Goal: Task Accomplishment & Management: Manage account settings

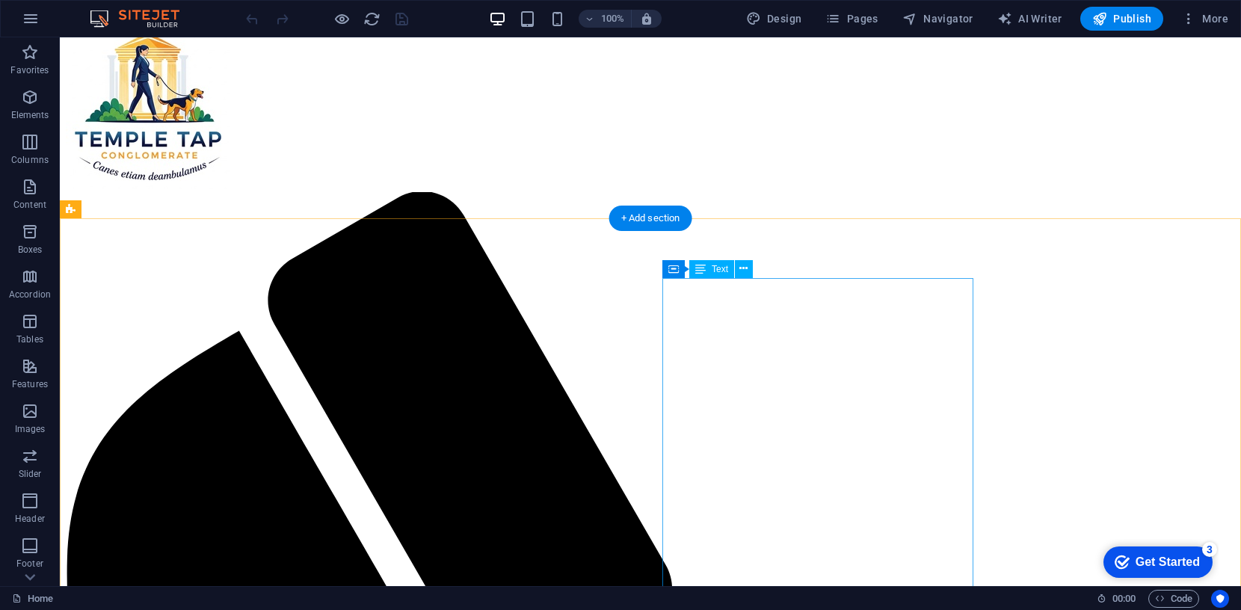
scroll to position [113, 0]
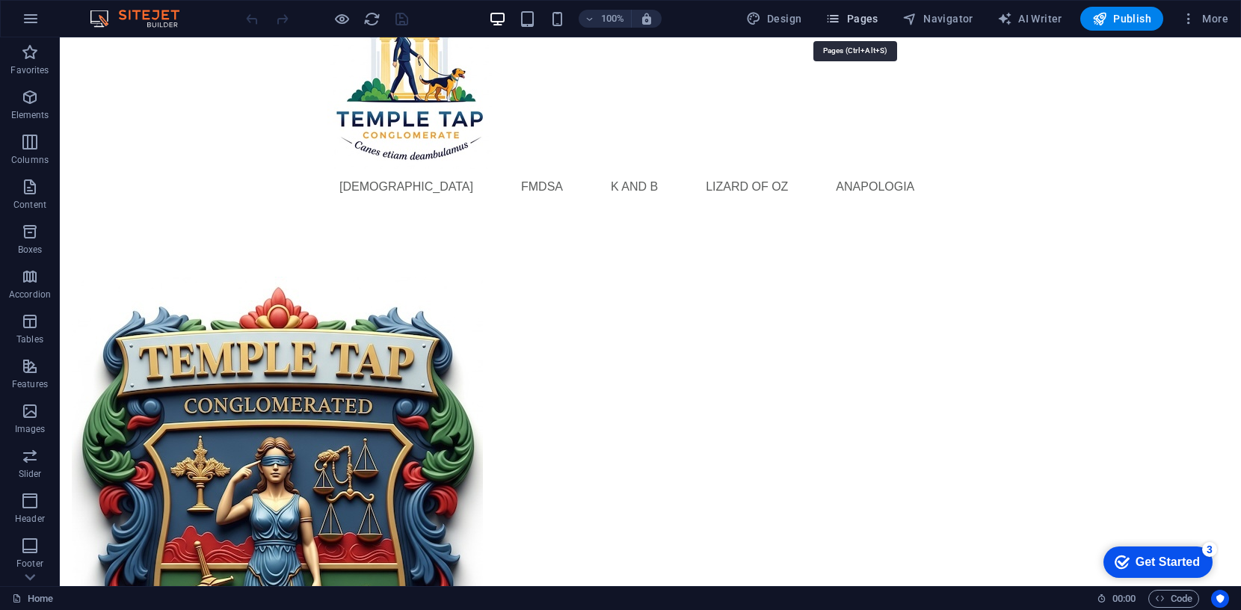
click at [854, 19] on span "Pages" at bounding box center [851, 18] width 52 height 15
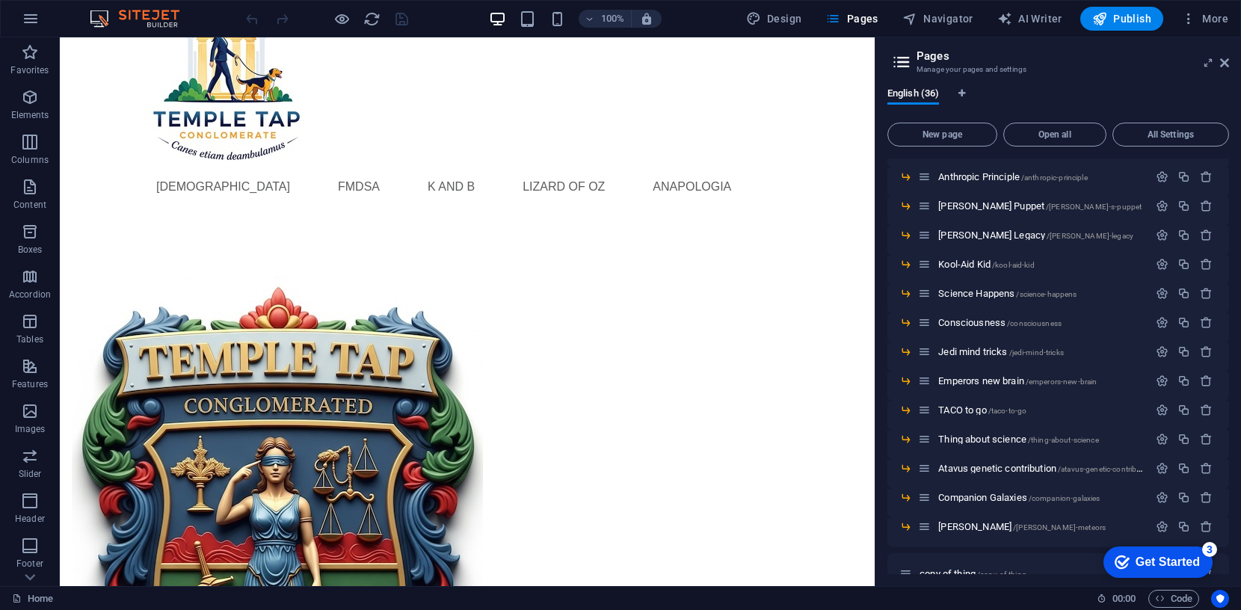
scroll to position [741, 0]
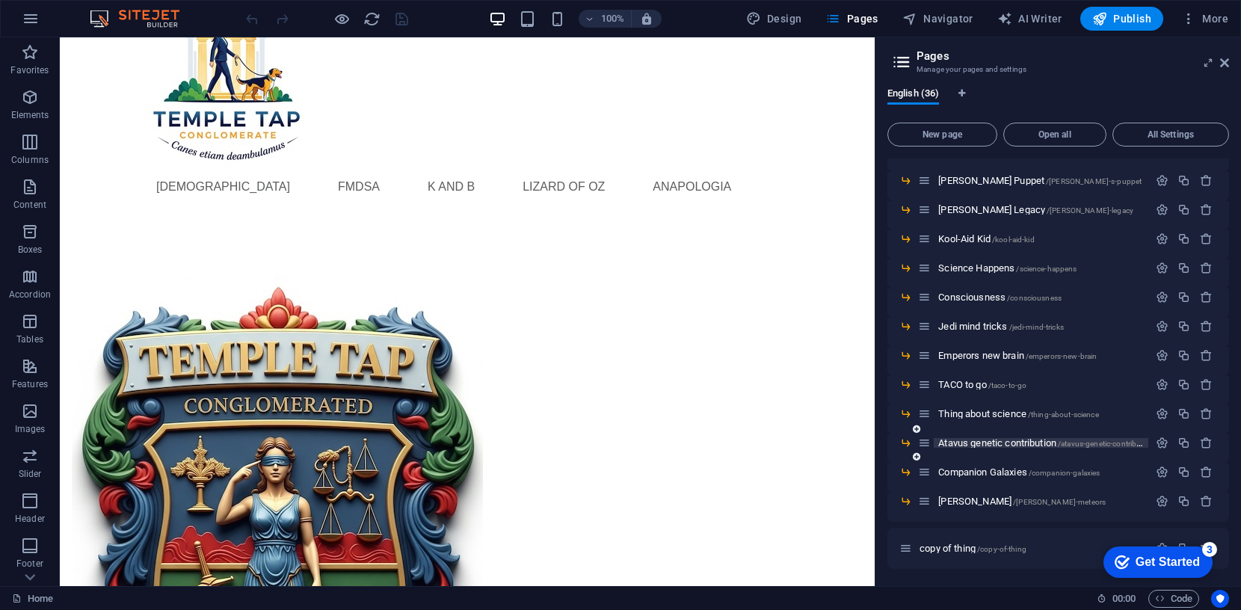
click at [985, 444] on span "Atavus genetic contribution /atavus-genetic-contribution" at bounding box center [1046, 442] width 216 height 11
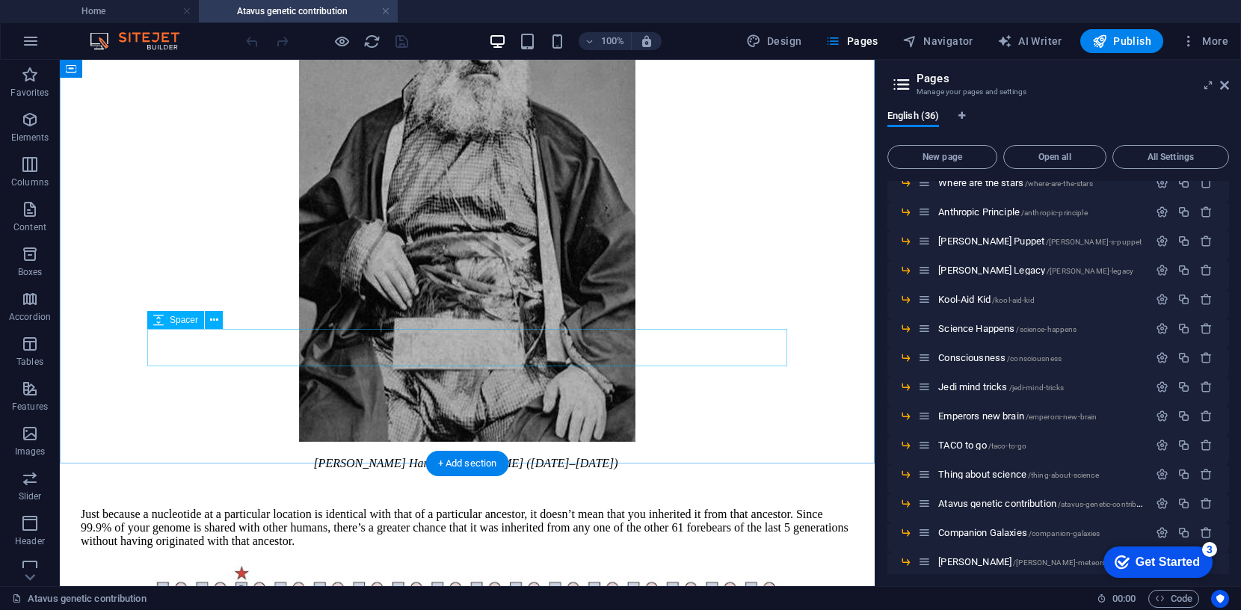
scroll to position [847, 0]
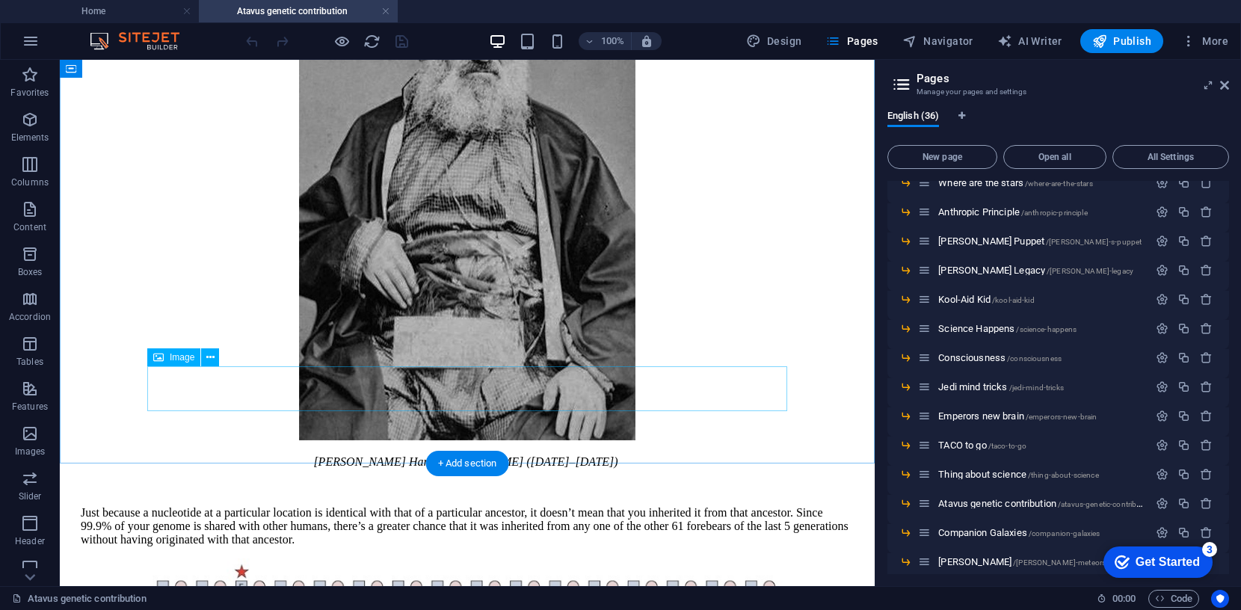
select select "px"
select select
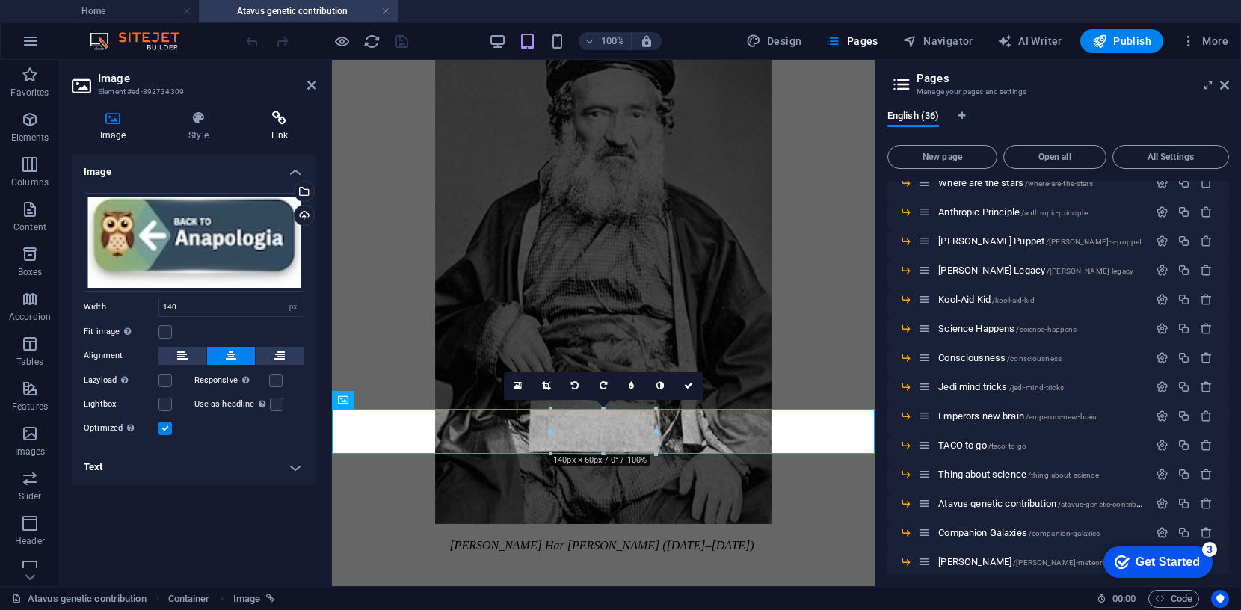
click at [279, 113] on icon at bounding box center [279, 118] width 73 height 15
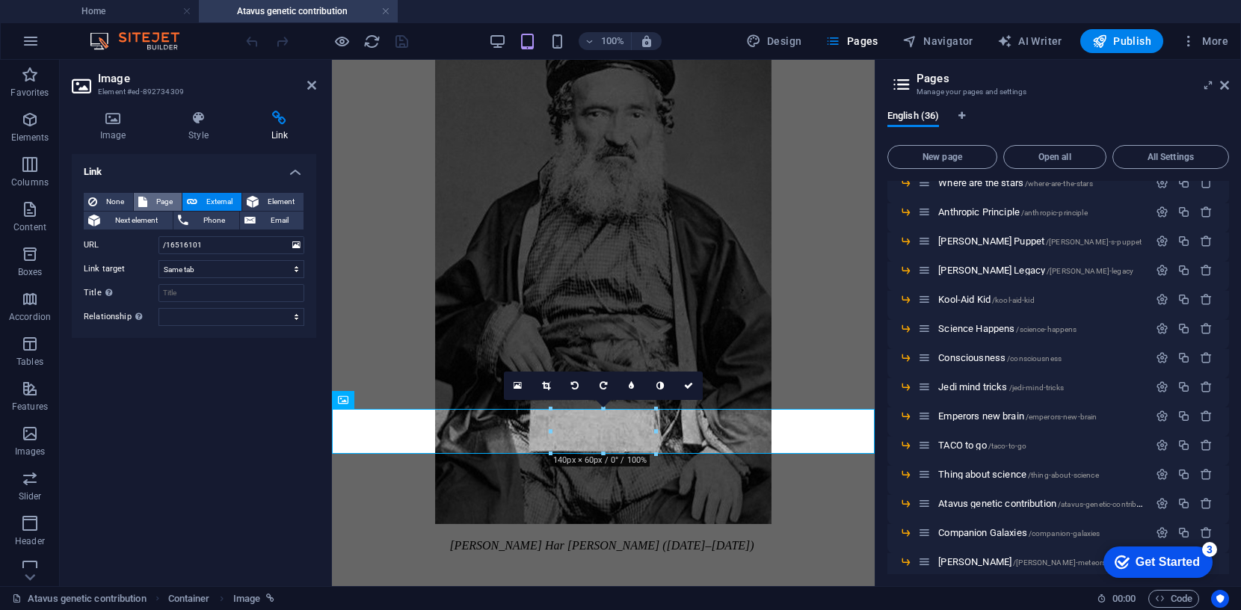
click at [164, 198] on span "Page" at bounding box center [164, 202] width 25 height 18
click at [294, 245] on select "Home KandB fmdsa LizOfOz Anapologia -- Appearance of Design -- The Genome -- Ba…" at bounding box center [231, 245] width 146 height 18
select select "4"
click at [200, 294] on input "Title Additional link description, should not be the same as the link text. The…" at bounding box center [231, 293] width 146 height 18
type input "back to Anapologia"
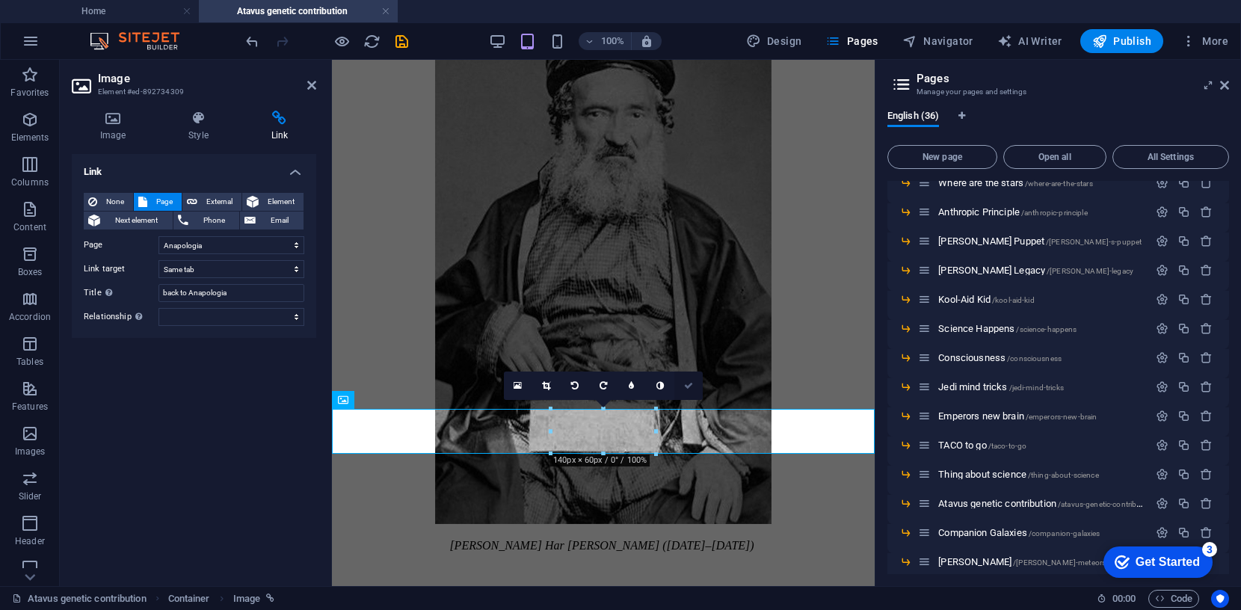
click at [686, 384] on icon at bounding box center [688, 385] width 9 height 9
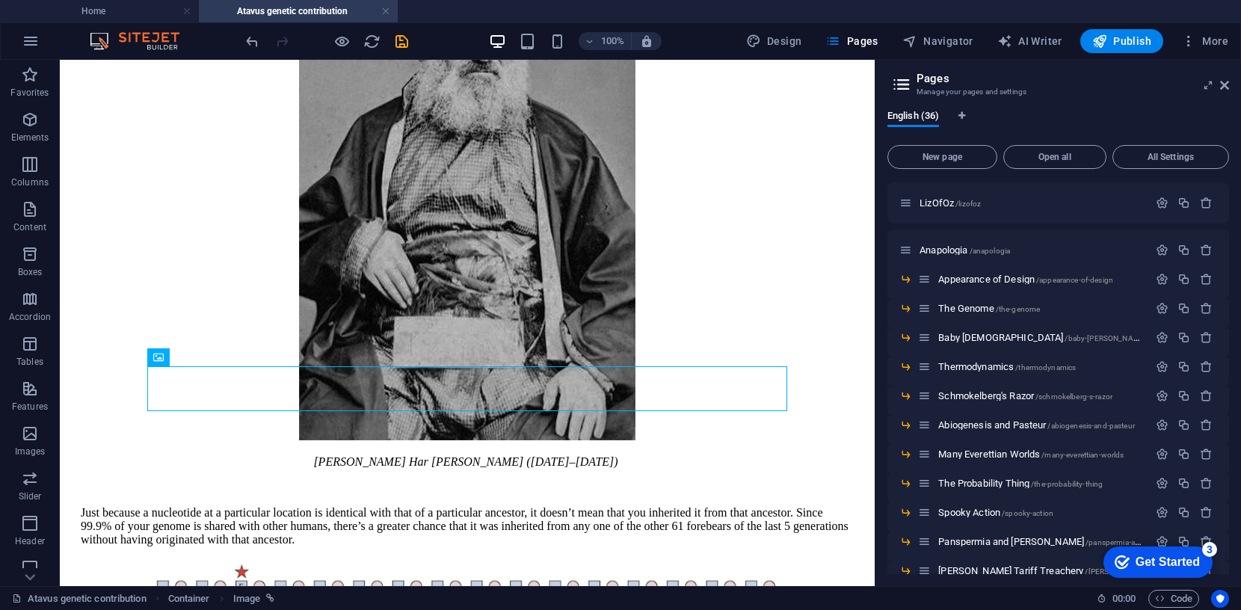
scroll to position [98, 0]
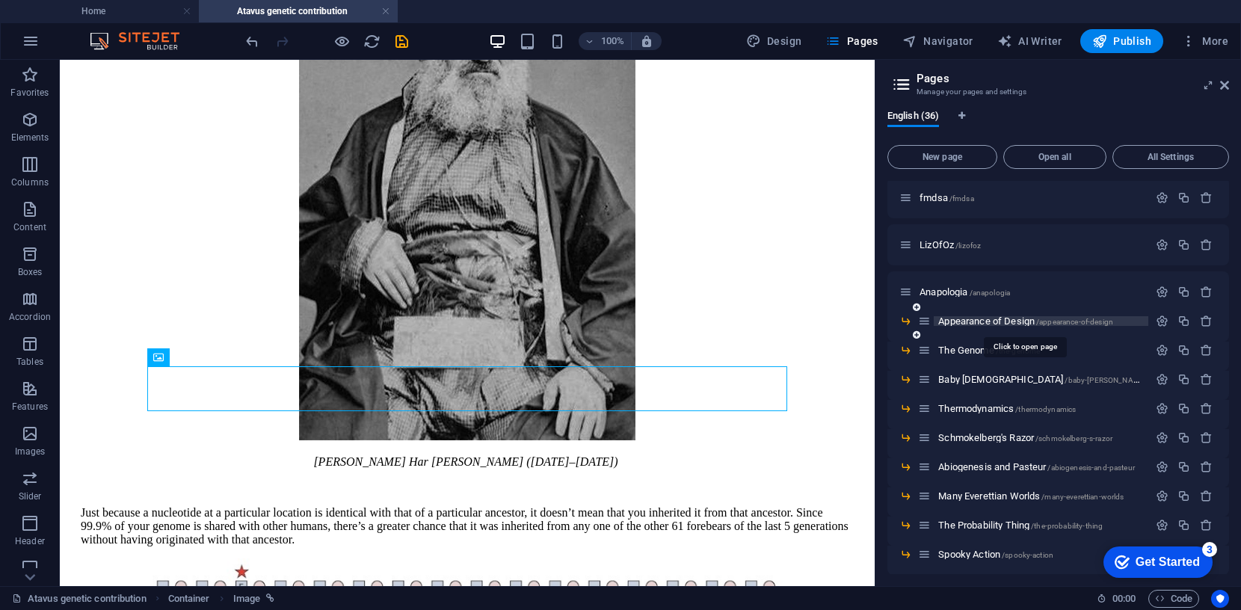
click at [996, 317] on span "Appearance of Design /appearance-of-design" at bounding box center [1025, 320] width 175 height 11
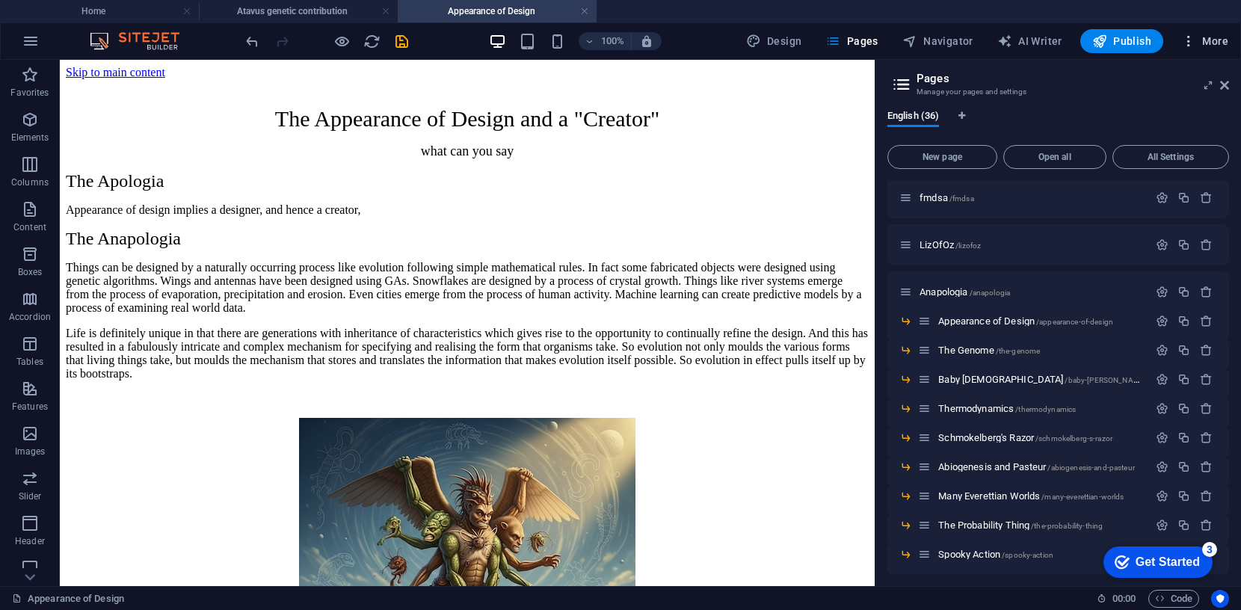
scroll to position [0, 0]
click at [1226, 50] on button "More" at bounding box center [1204, 41] width 59 height 24
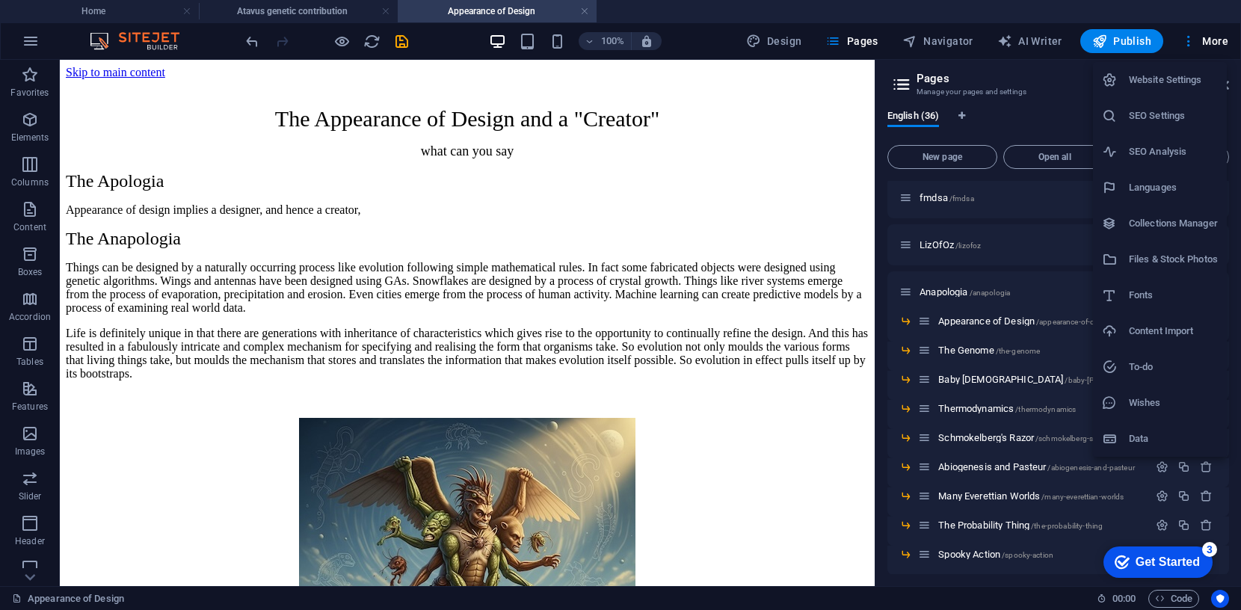
click at [1217, 41] on div at bounding box center [620, 305] width 1241 height 610
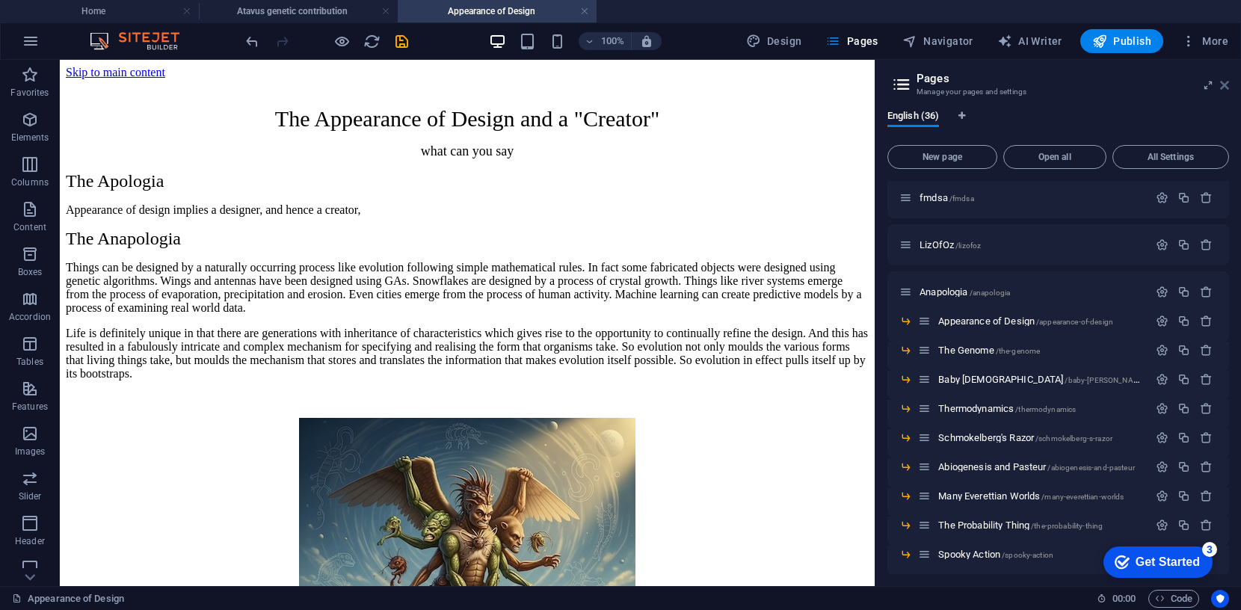
click at [1225, 84] on icon at bounding box center [1224, 85] width 9 height 12
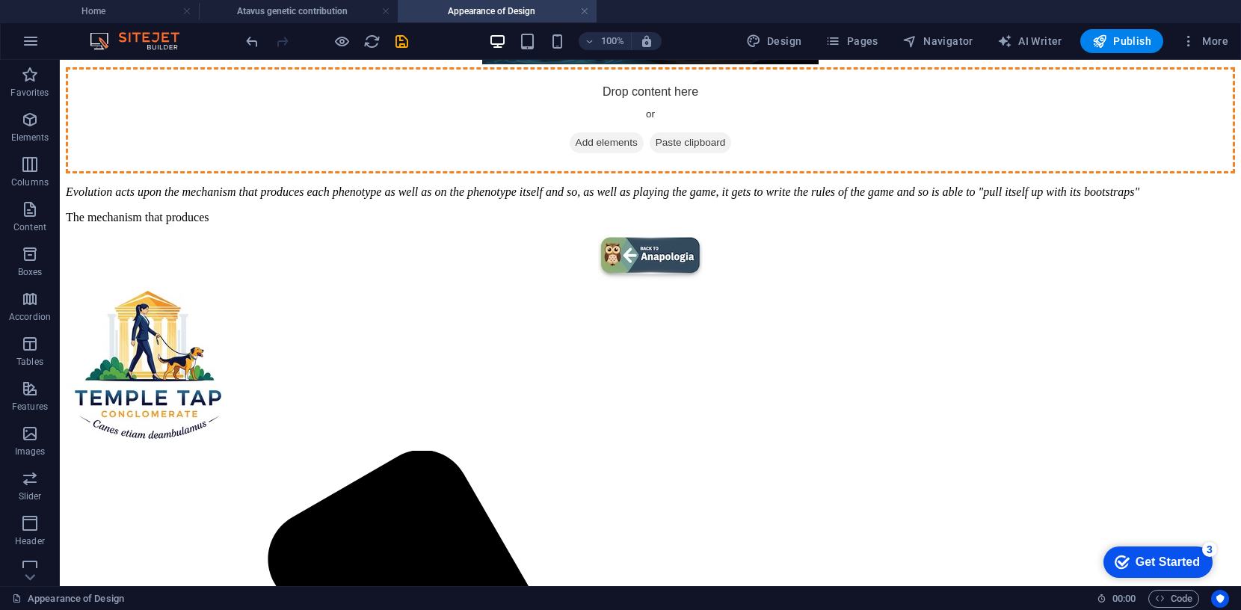
scroll to position [517, 0]
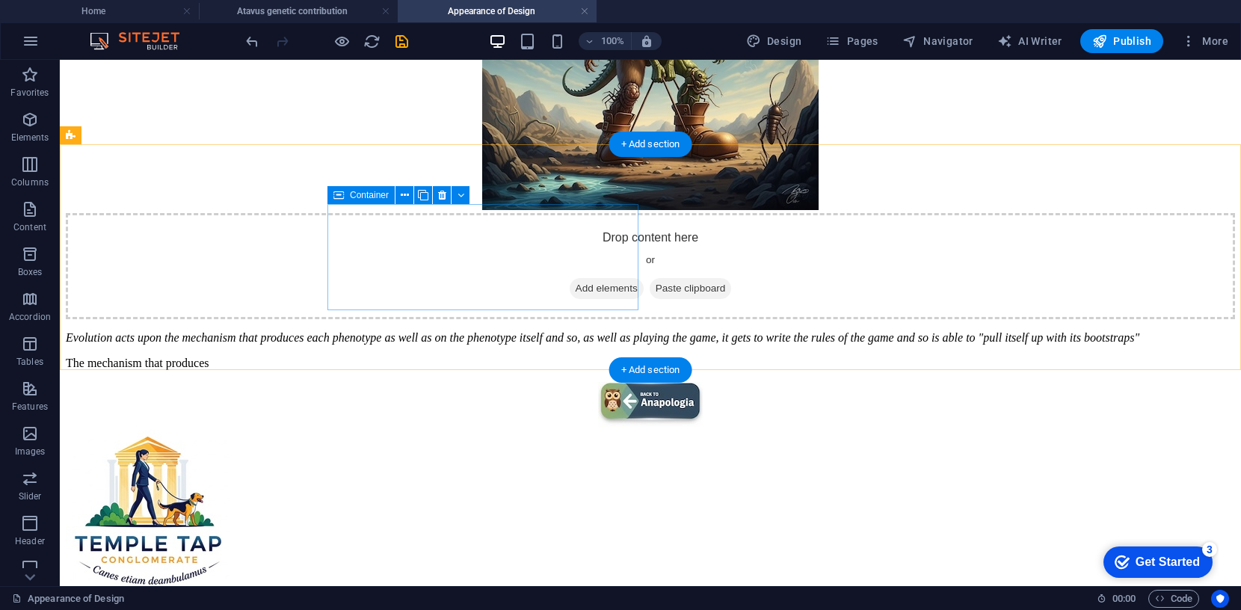
drag, startPoint x: 153, startPoint y: 144, endPoint x: 454, endPoint y: 236, distance: 314.9
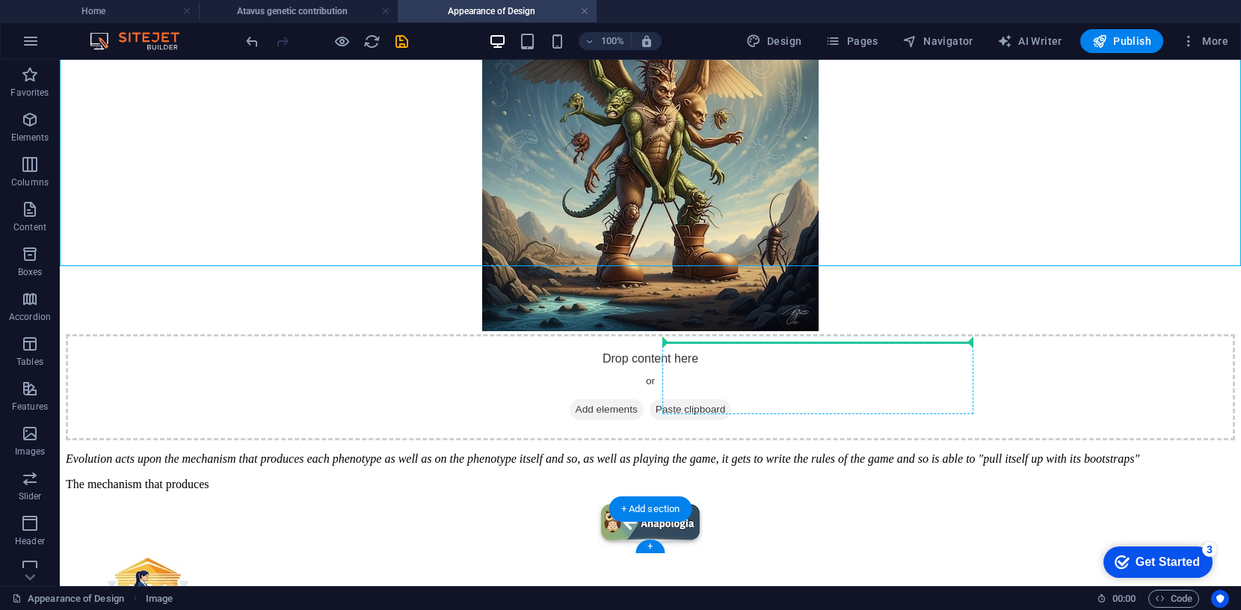
scroll to position [416, 0]
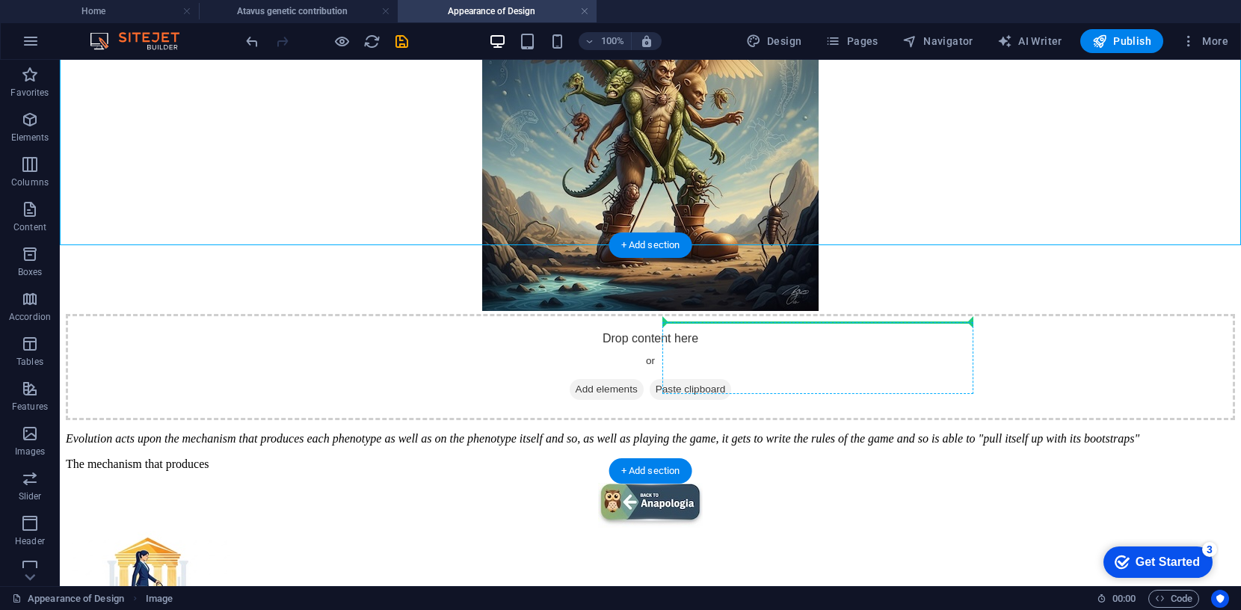
drag, startPoint x: 149, startPoint y: 155, endPoint x: 776, endPoint y: 330, distance: 651.1
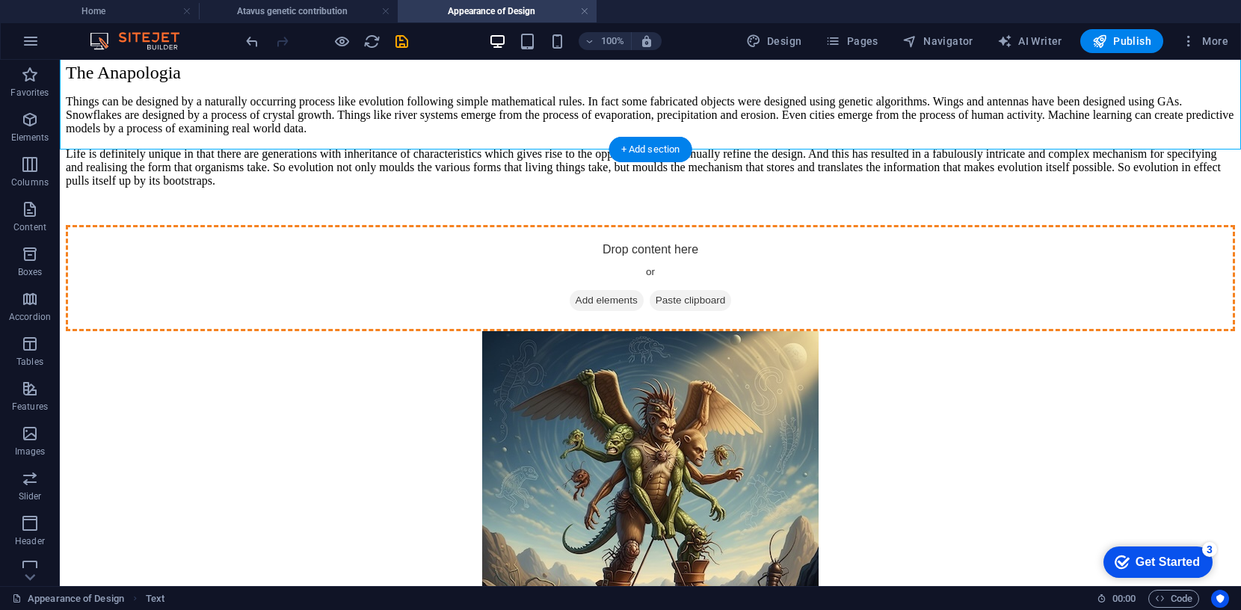
scroll to position [177, 0]
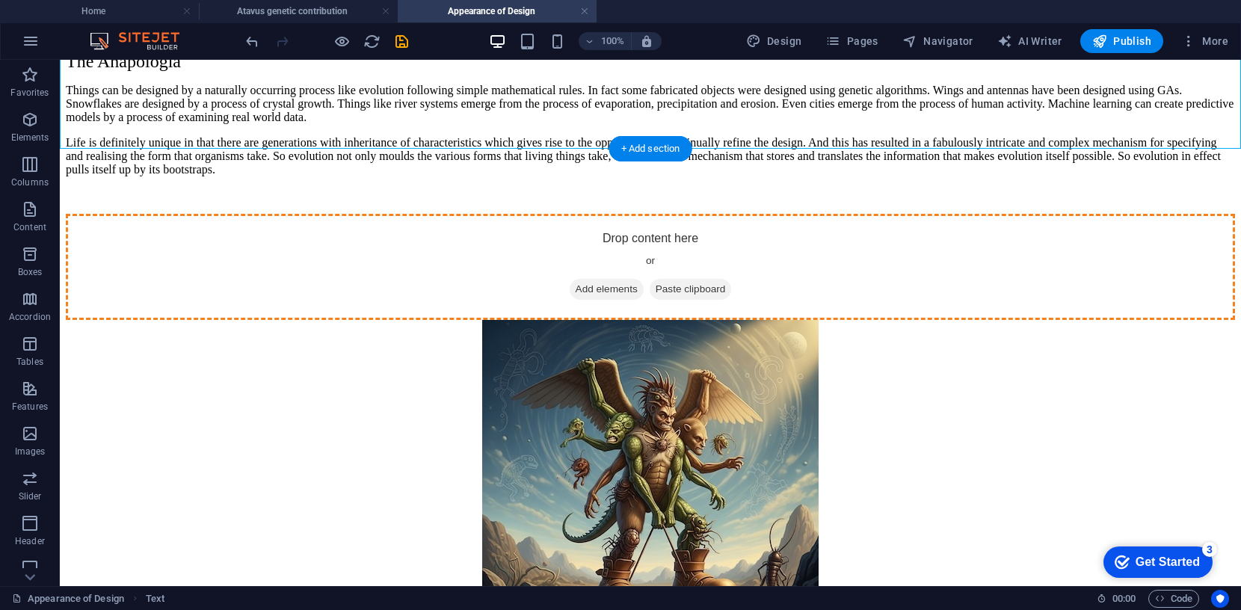
drag, startPoint x: 155, startPoint y: 156, endPoint x: 450, endPoint y: 408, distance: 387.4
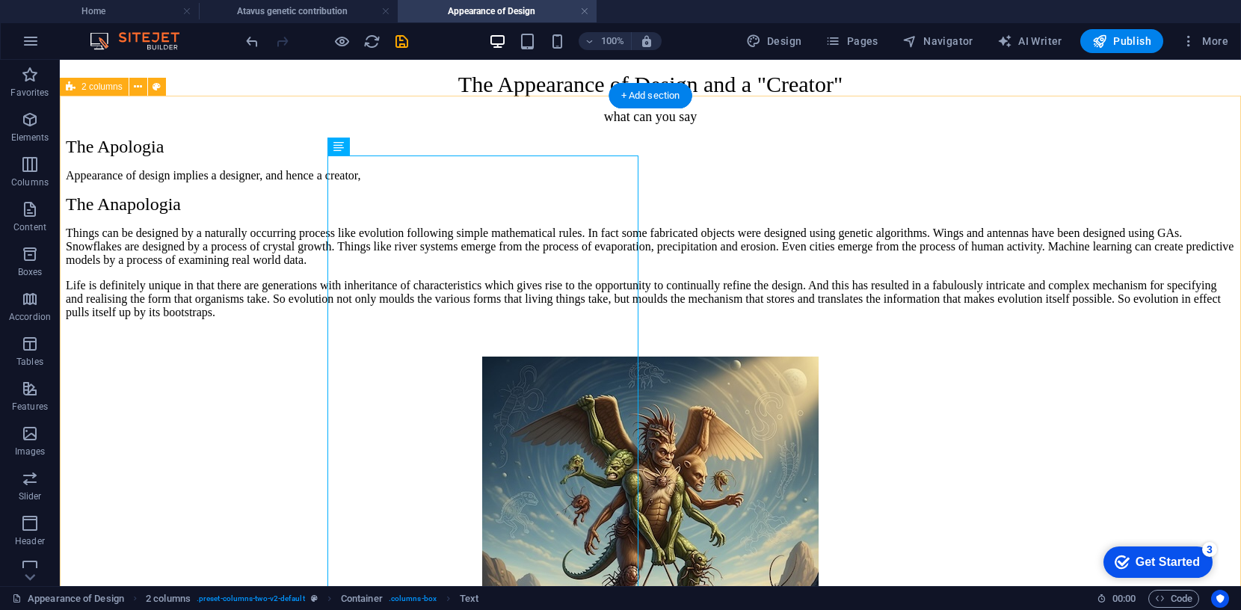
scroll to position [38, 0]
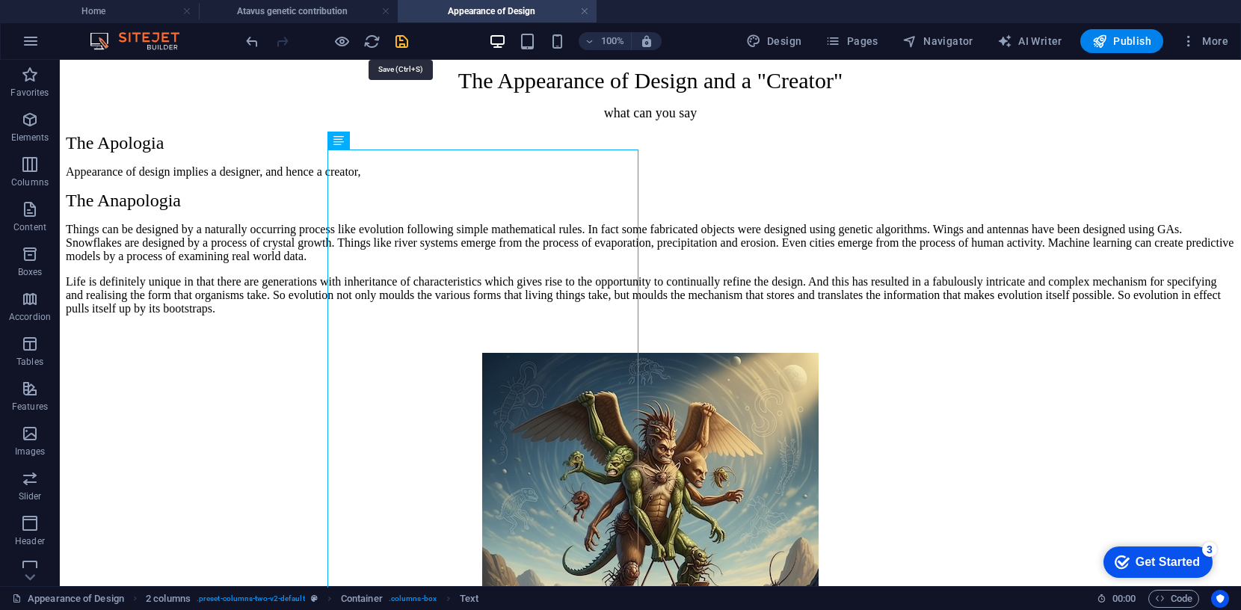
click at [401, 41] on icon "save" at bounding box center [401, 41] width 17 height 17
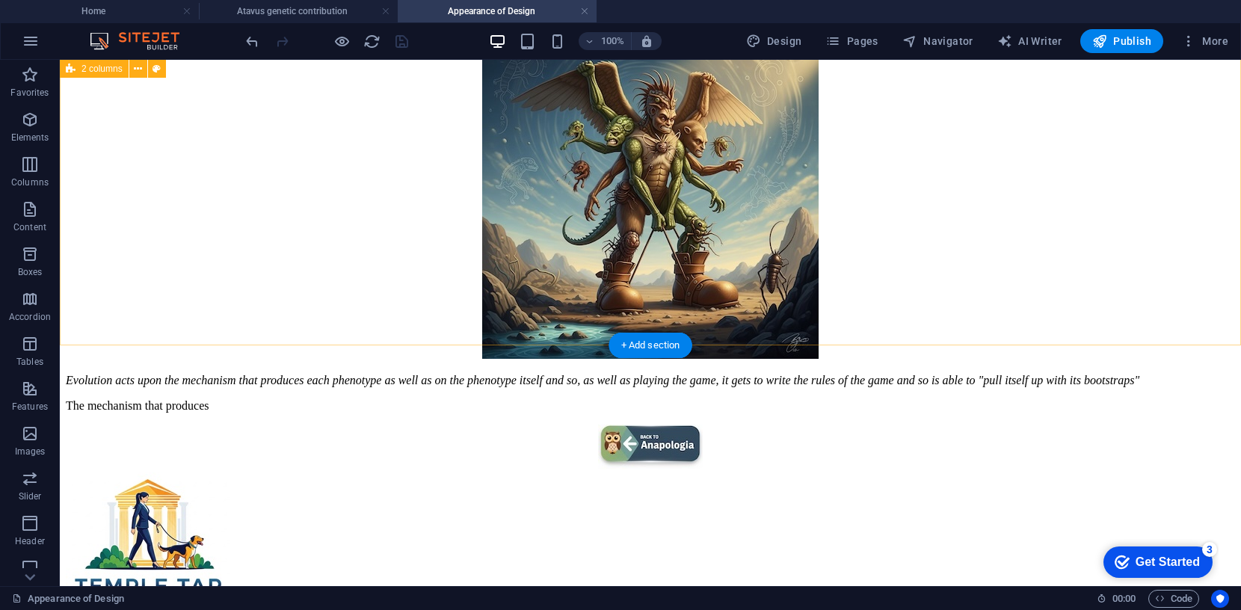
scroll to position [370, 0]
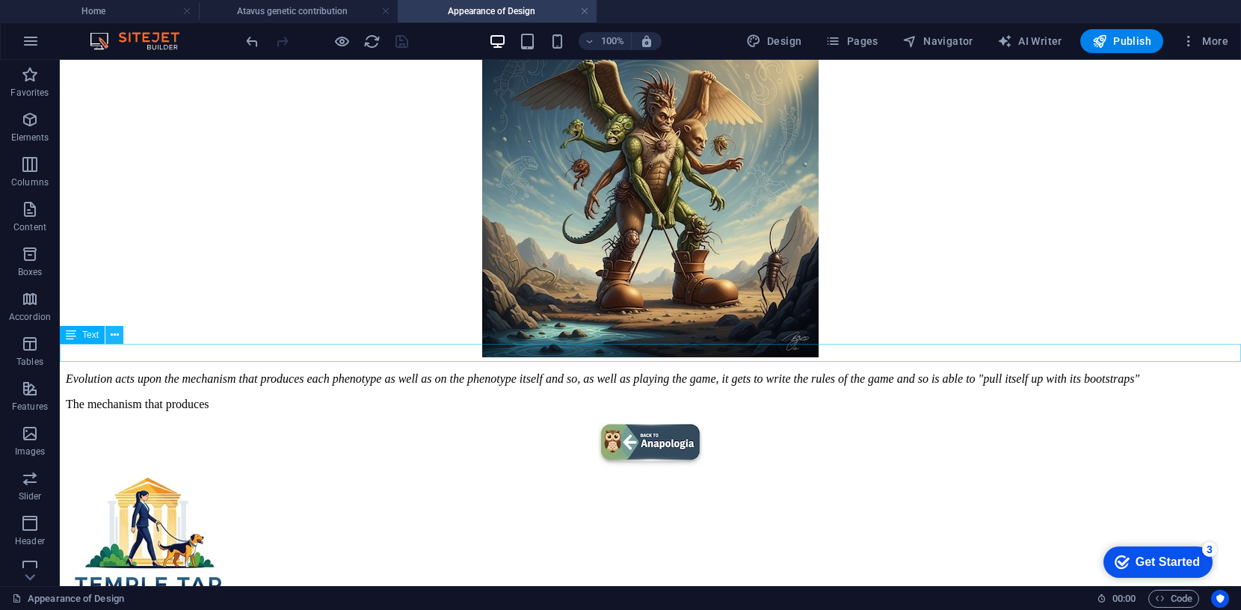
click at [117, 333] on icon at bounding box center [115, 335] width 8 height 16
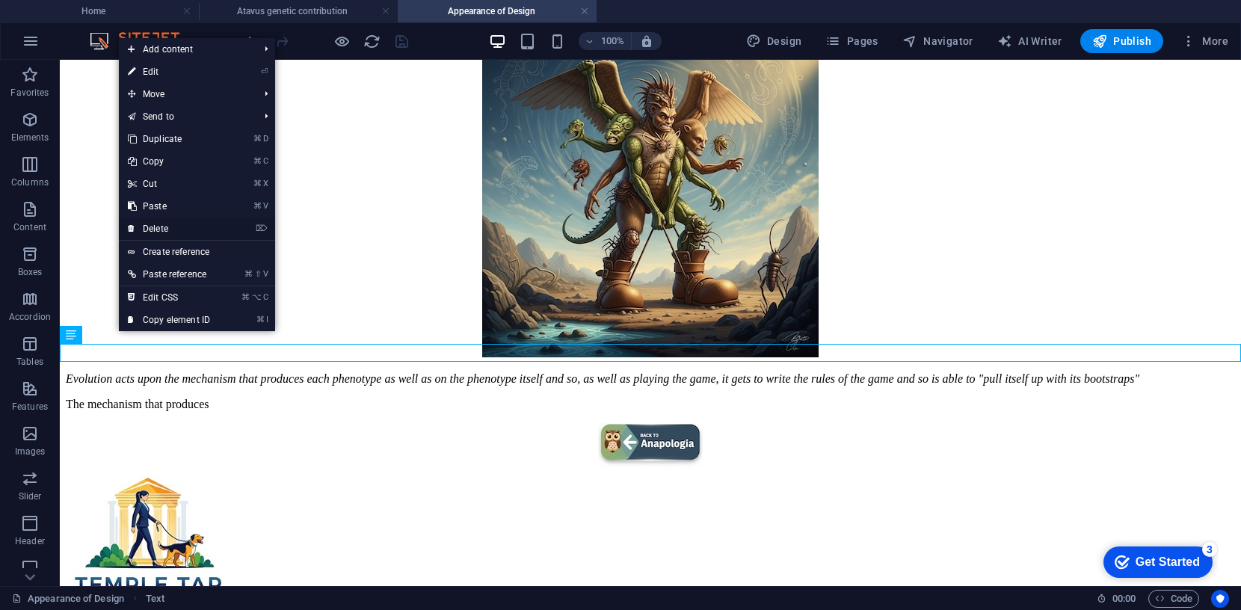
click at [170, 230] on link "⌦ Delete" at bounding box center [169, 228] width 100 height 22
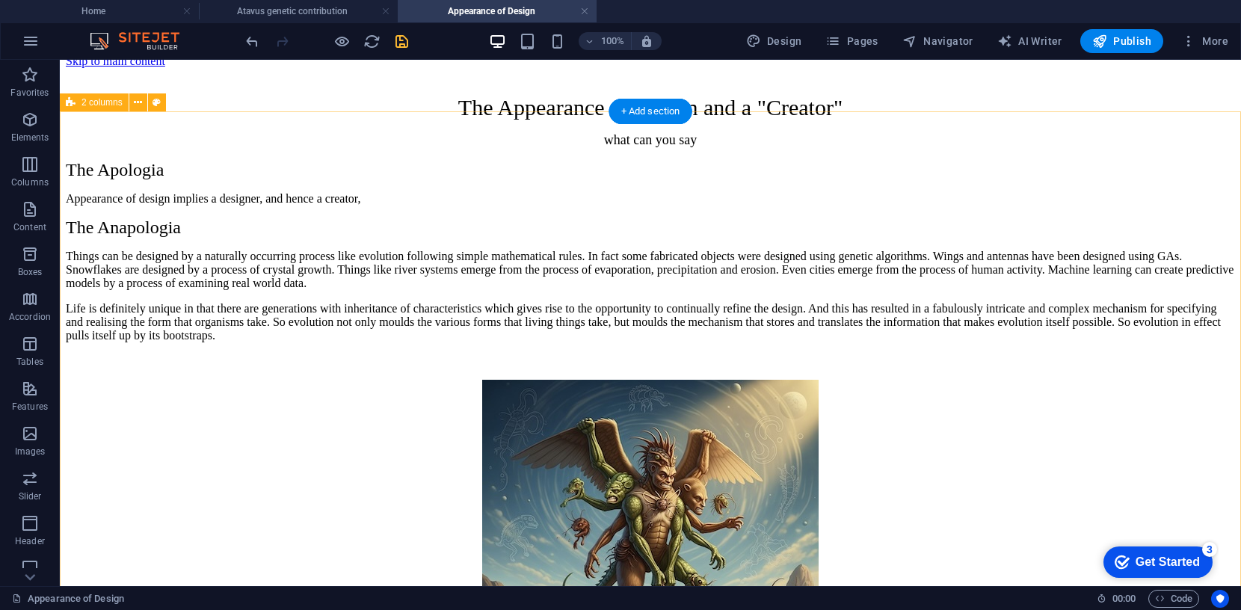
scroll to position [0, 0]
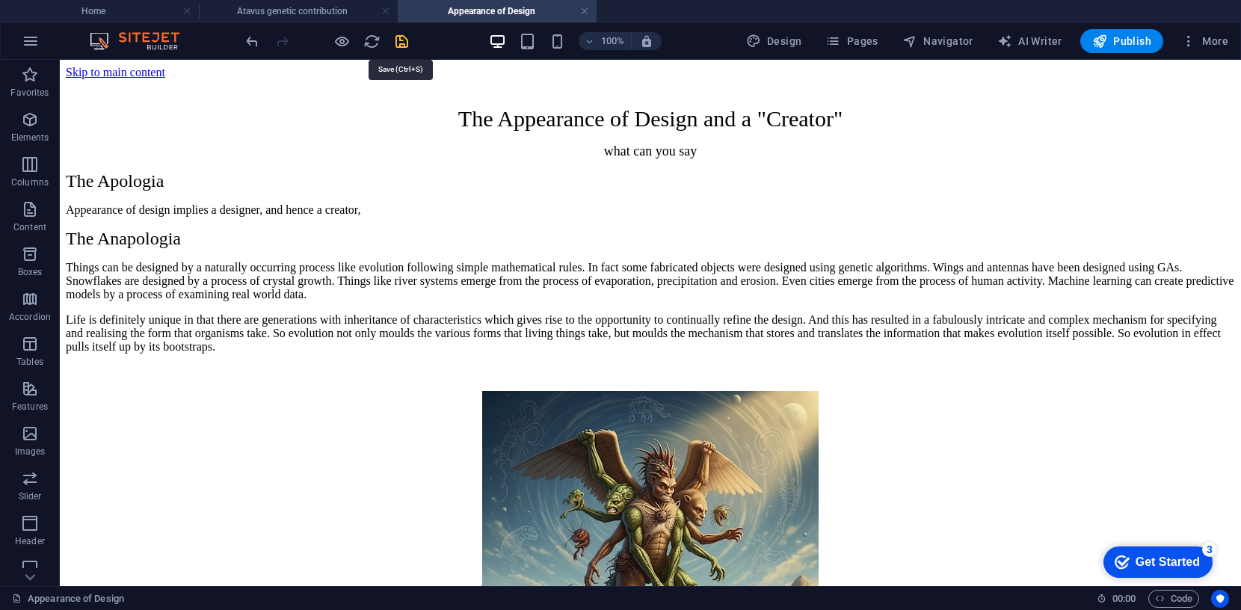
click at [405, 41] on icon "save" at bounding box center [401, 41] width 17 height 17
click at [1129, 38] on span "Publish" at bounding box center [1121, 41] width 59 height 15
